Goal: Task Accomplishment & Management: Manage account settings

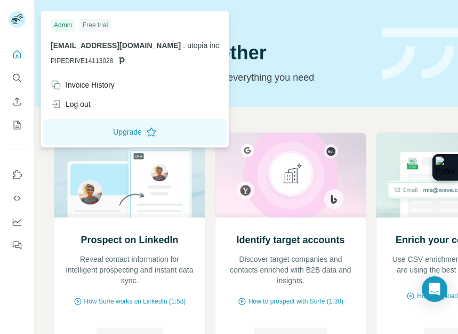
click at [14, 20] on rect at bounding box center [17, 19] width 17 height 17
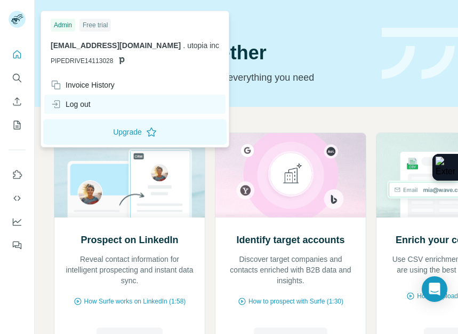
click at [91, 104] on div "Log out" at bounding box center [71, 104] width 40 height 11
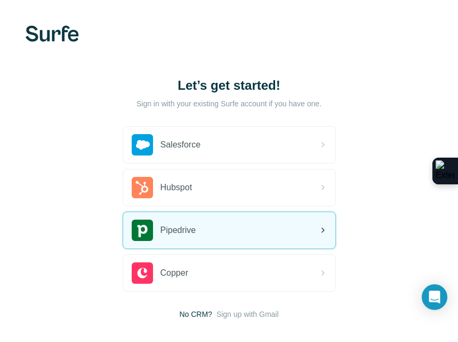
click at [216, 219] on div "Pipedrive" at bounding box center [229, 230] width 212 height 36
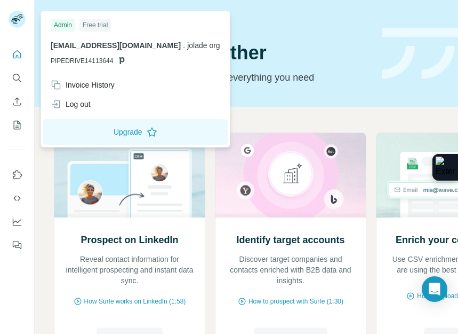
click at [17, 16] on rect at bounding box center [17, 19] width 17 height 17
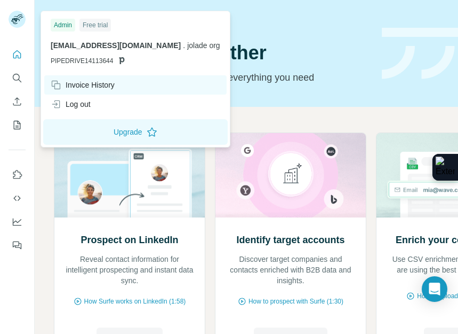
click at [80, 90] on div "Invoice History" at bounding box center [83, 85] width 64 height 11
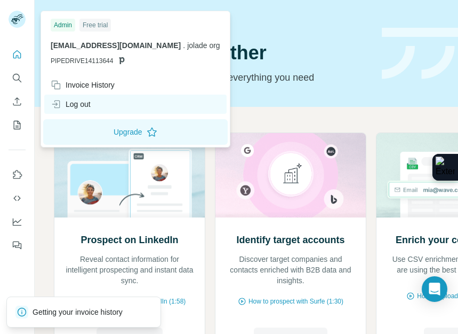
click at [82, 102] on div "Log out" at bounding box center [71, 104] width 40 height 11
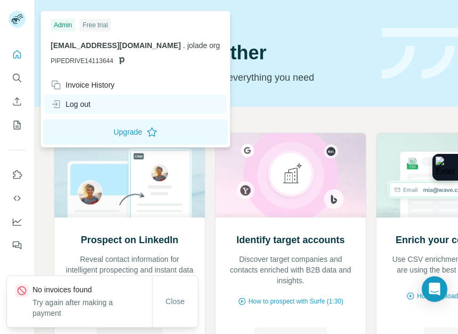
click at [82, 102] on div "Log out" at bounding box center [71, 104] width 40 height 11
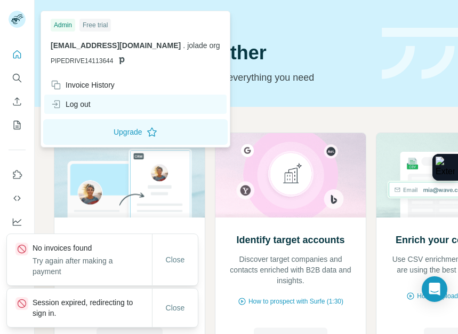
click at [56, 105] on icon at bounding box center [56, 104] width 11 height 11
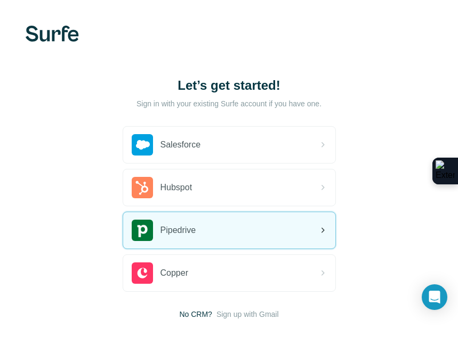
click at [196, 227] on span "Pipedrive" at bounding box center [179, 230] width 36 height 13
